Goal: Information Seeking & Learning: Find specific fact

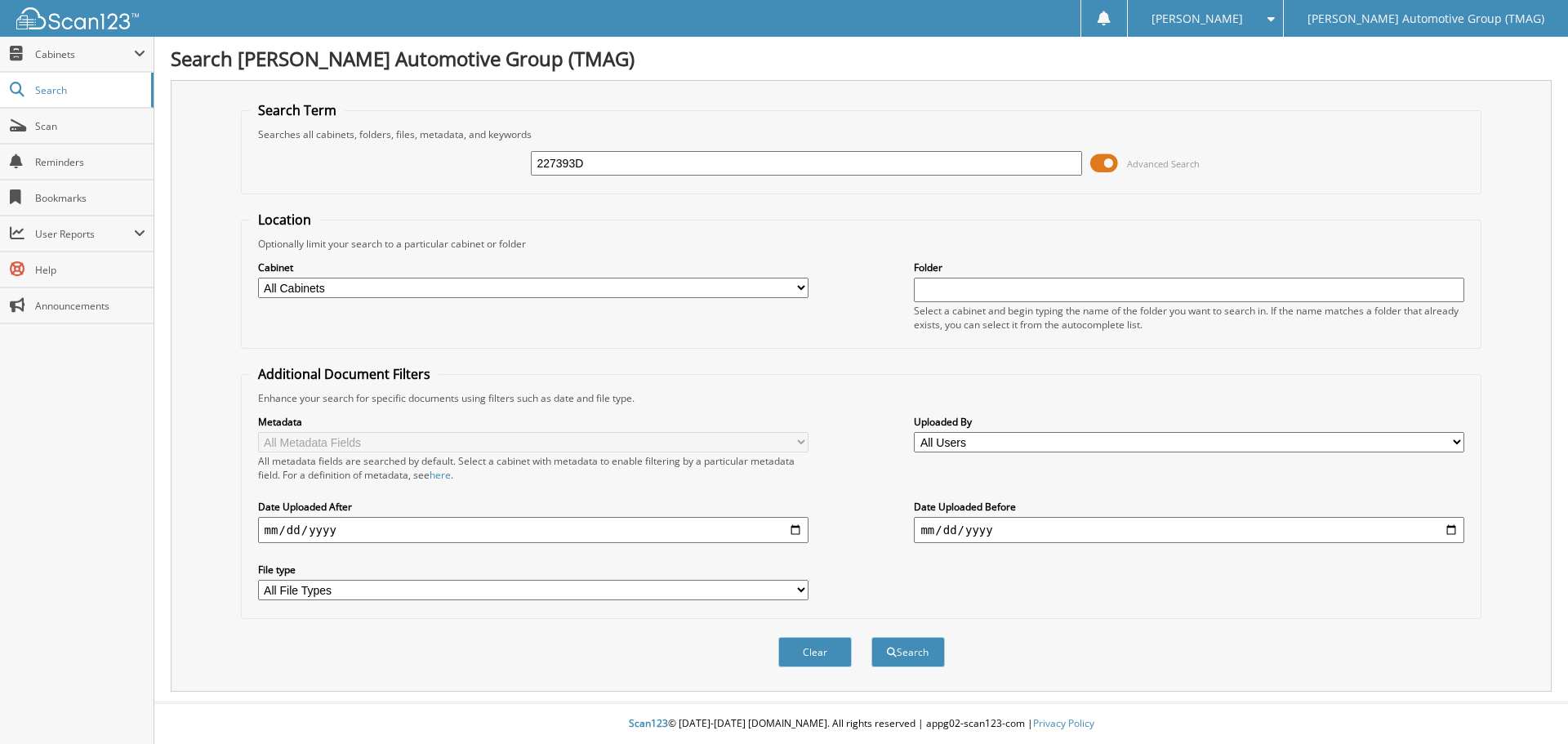
type input "227393D"
click at [871, 637] on button "Search" at bounding box center [908, 652] width 73 height 30
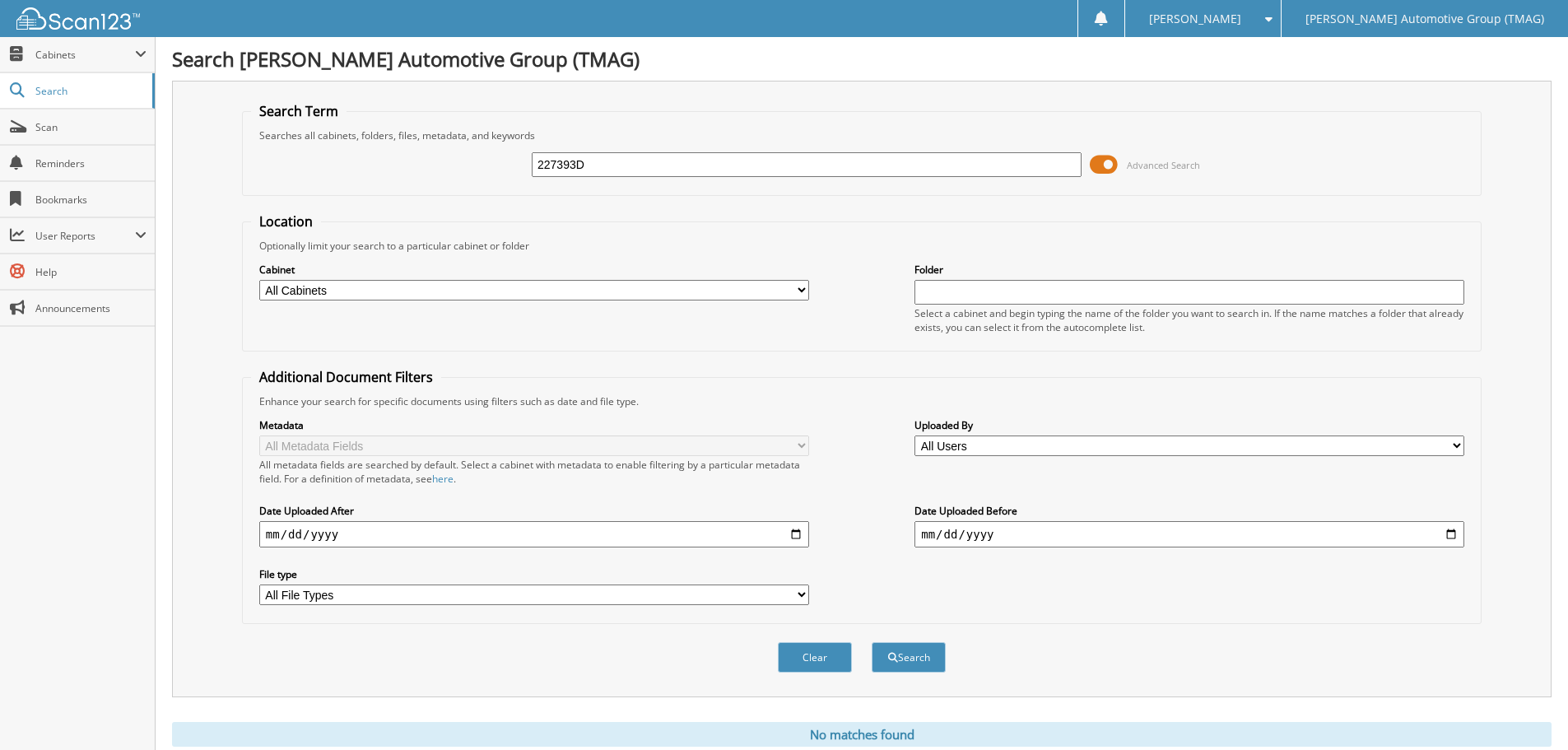
click at [612, 167] on input "227393D" at bounding box center [807, 164] width 550 height 25
click at [612, 165] on input "227393D" at bounding box center [807, 164] width 550 height 25
type input "227394"
click at [872, 642] on button "Search" at bounding box center [909, 657] width 74 height 30
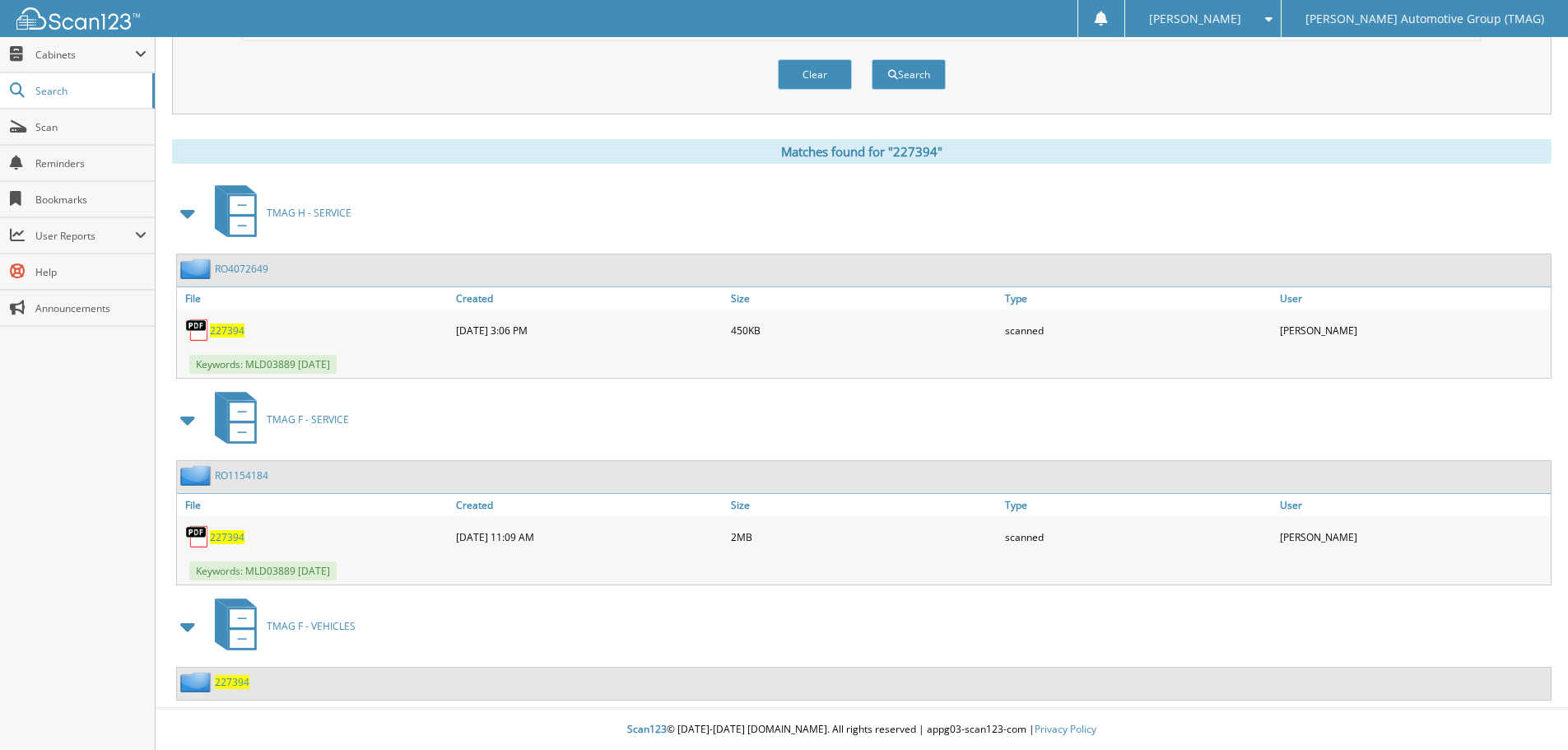
scroll to position [584, 0]
click at [226, 683] on span "227394" at bounding box center [232, 682] width 35 height 14
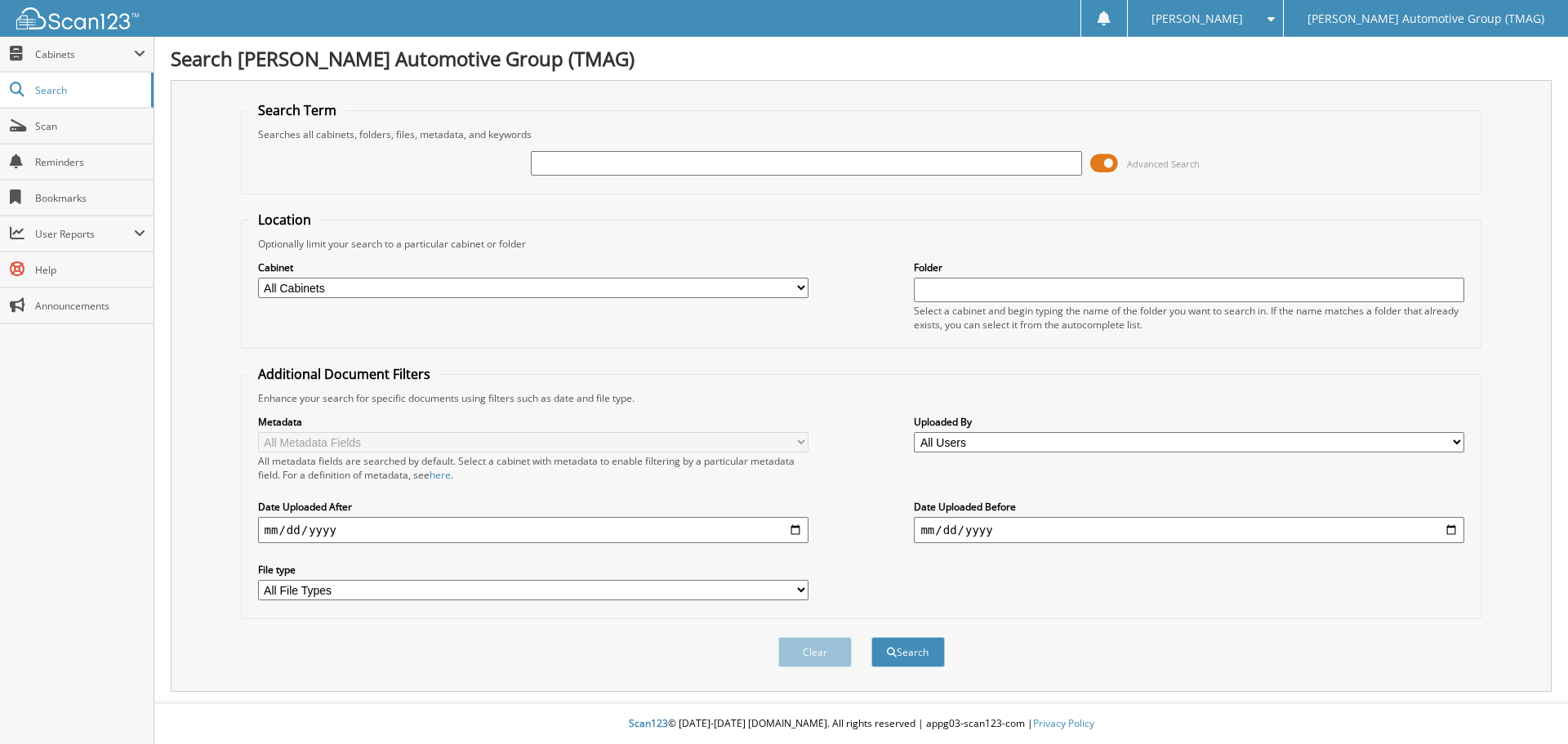
click at [657, 150] on div at bounding box center [806, 164] width 551 height 28
click at [657, 153] on input "text" at bounding box center [806, 163] width 551 height 25
type input "503164BC"
click at [871, 637] on button "Search" at bounding box center [908, 652] width 73 height 30
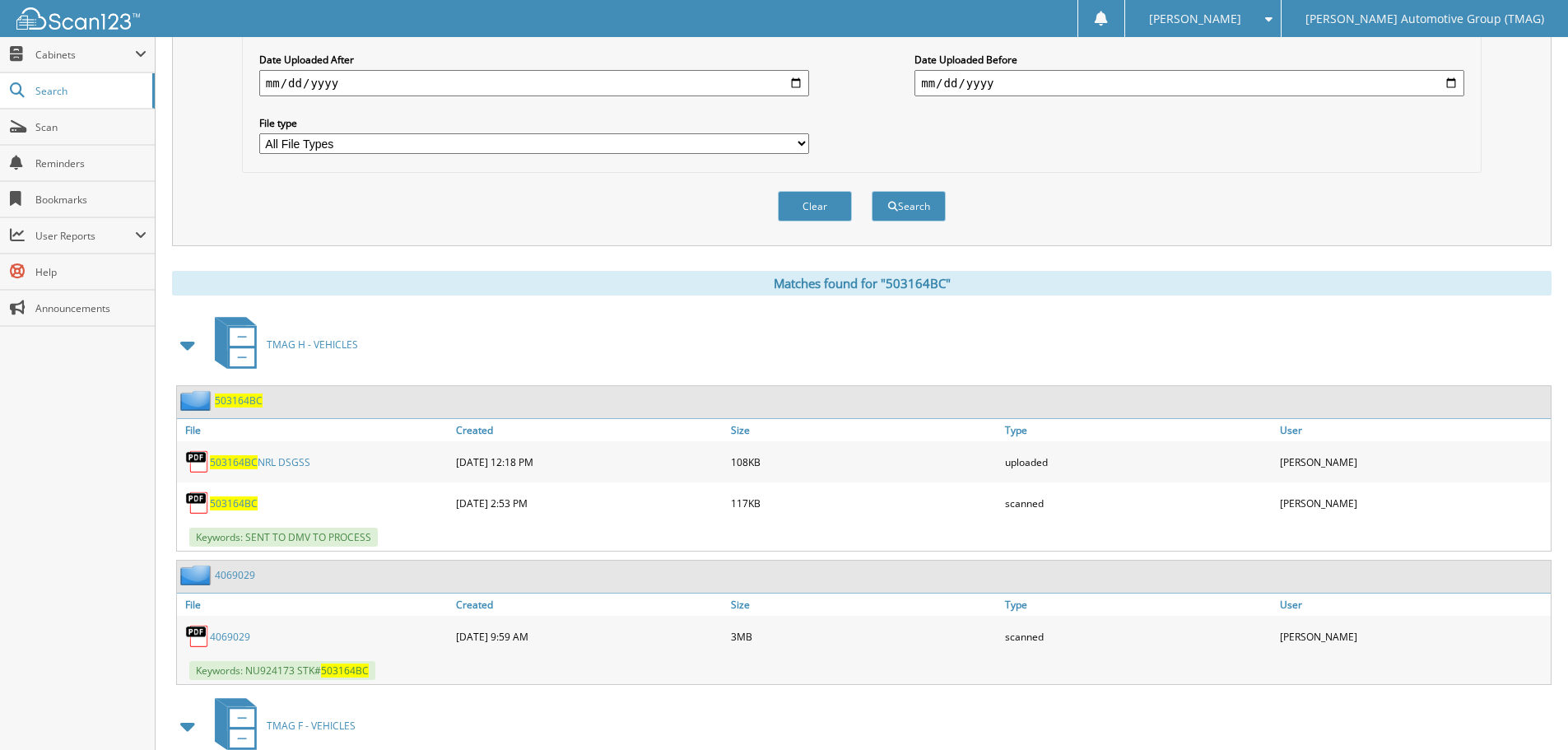
scroll to position [616, 0]
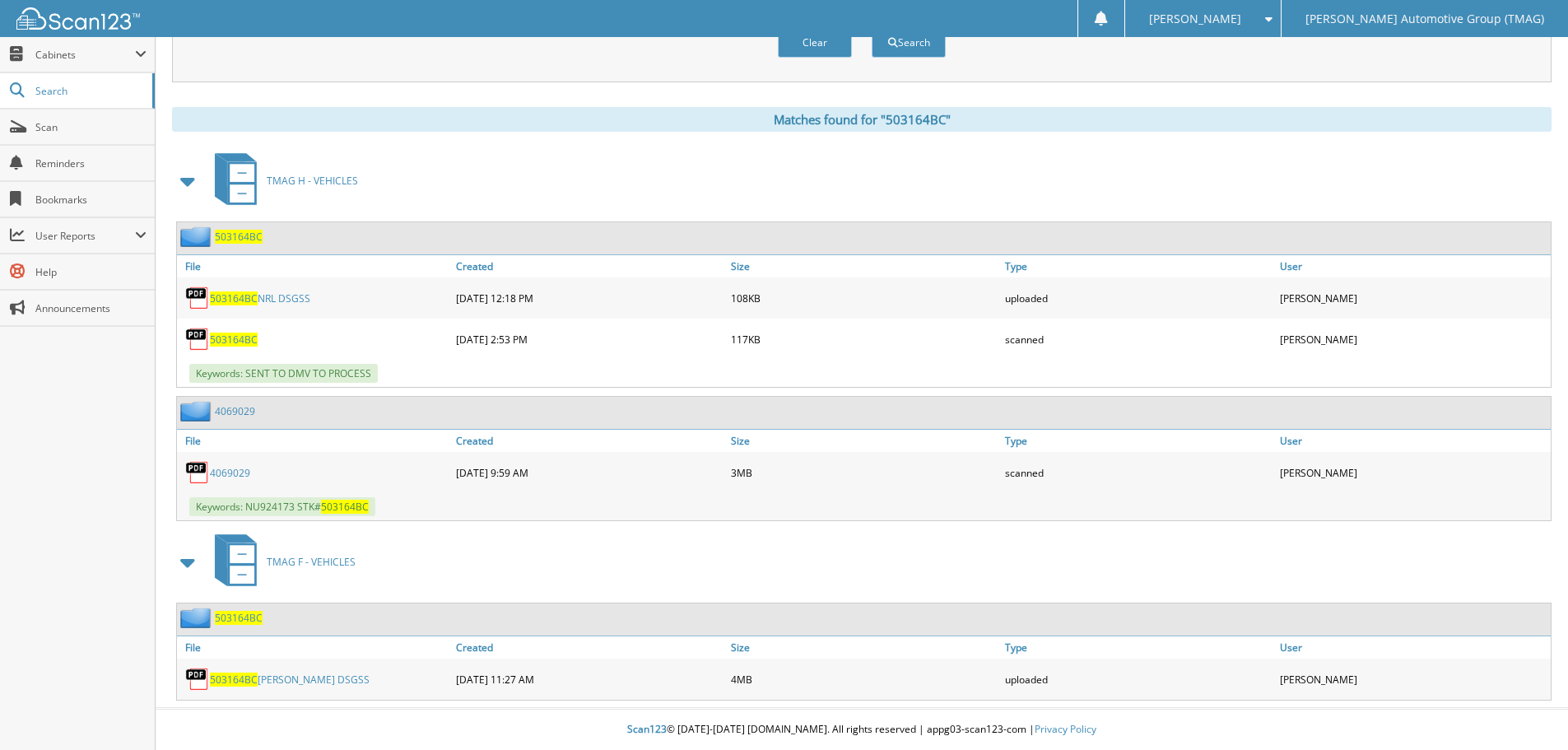
click at [249, 239] on span "503164BC" at bounding box center [239, 237] width 48 height 14
click at [241, 621] on span "503164BC" at bounding box center [239, 618] width 48 height 14
